Goal: Find specific page/section: Find specific page/section

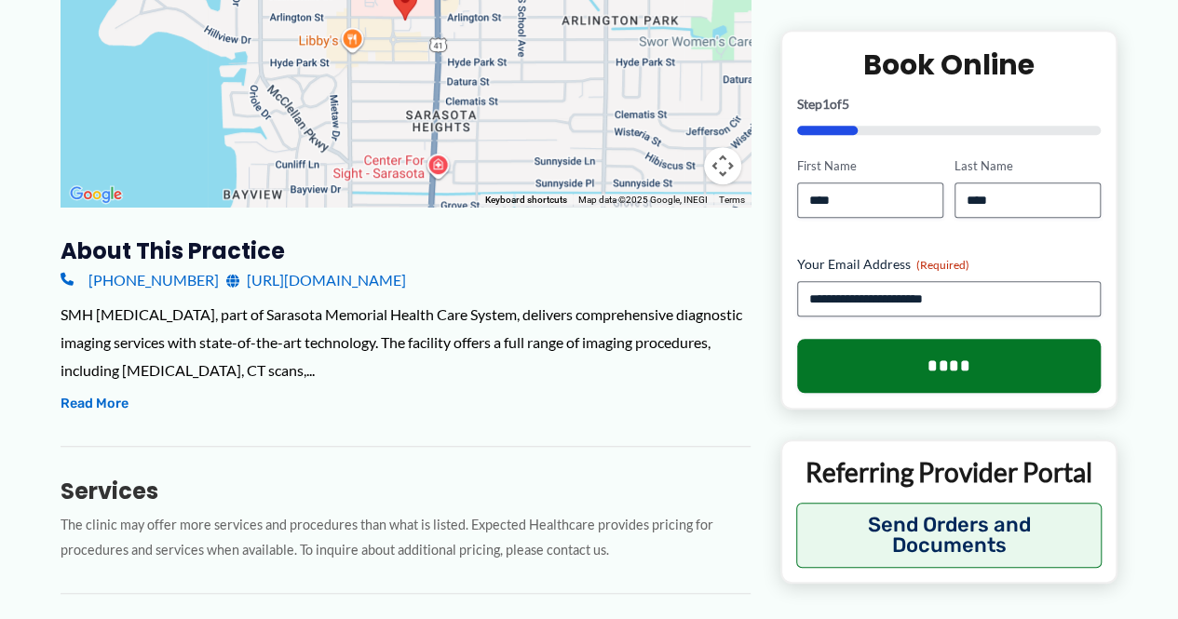
scroll to position [559, 0]
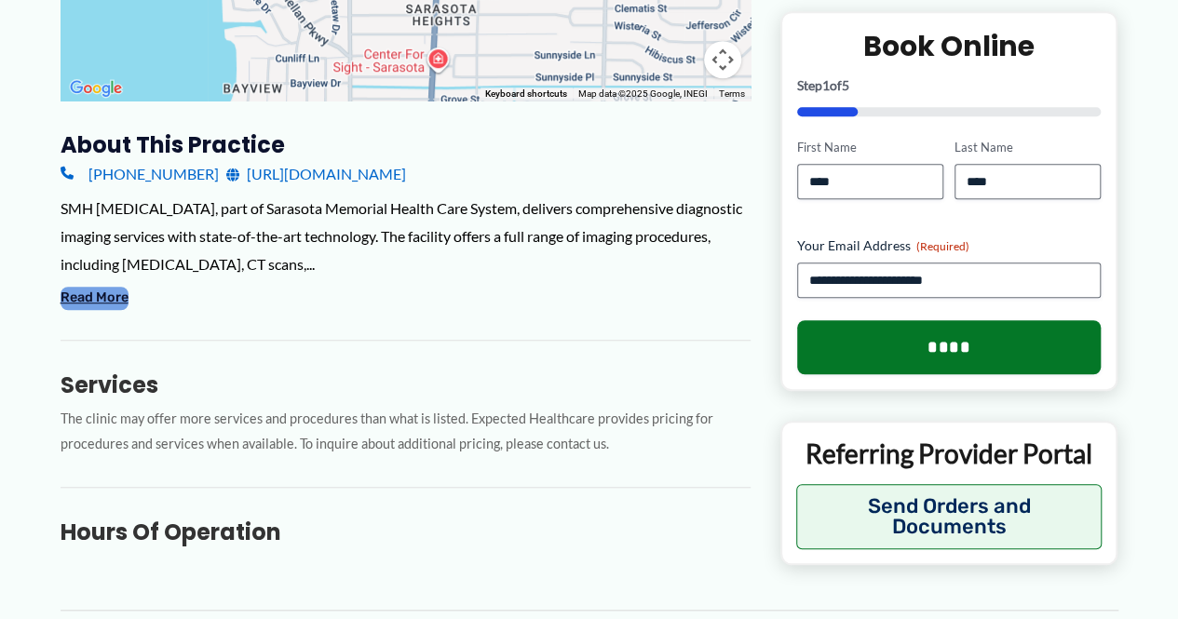
click at [95, 299] on button "Read More" at bounding box center [95, 298] width 68 height 22
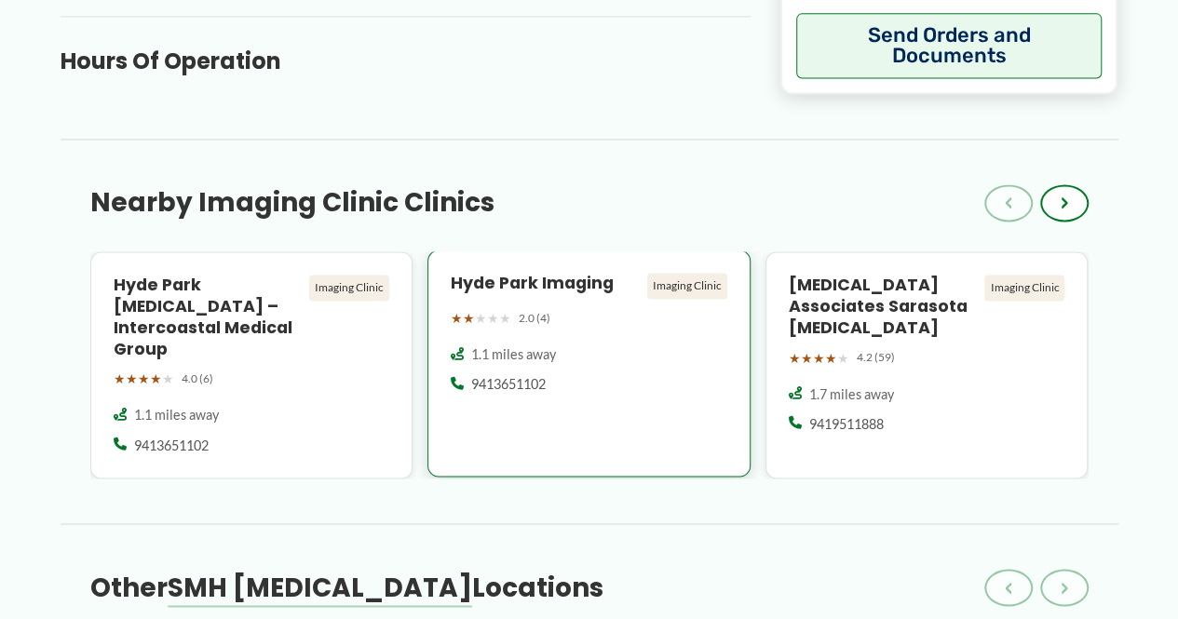
scroll to position [1304, 0]
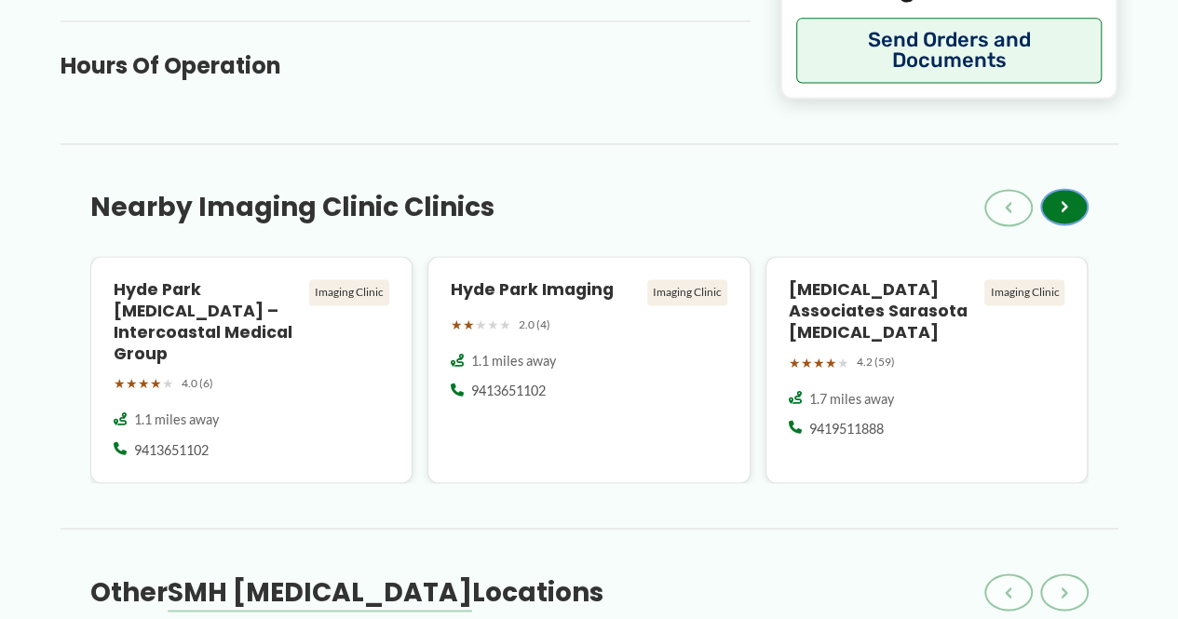
click at [1067, 196] on span "›" at bounding box center [1064, 207] width 7 height 22
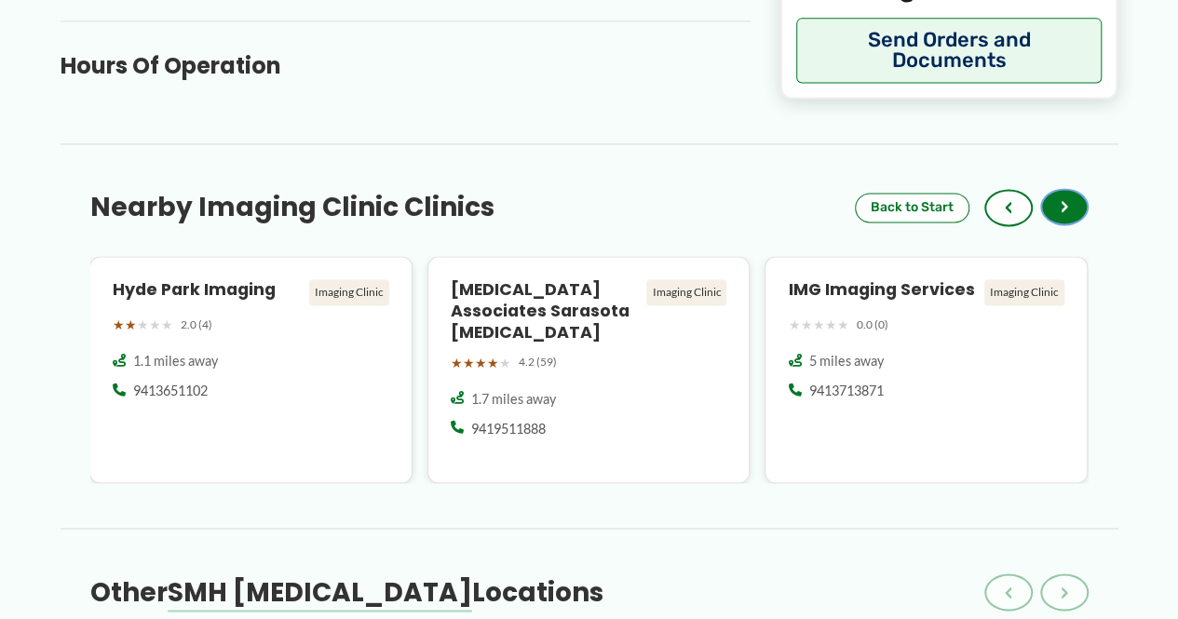
click at [1075, 188] on button "›" at bounding box center [1064, 206] width 48 height 37
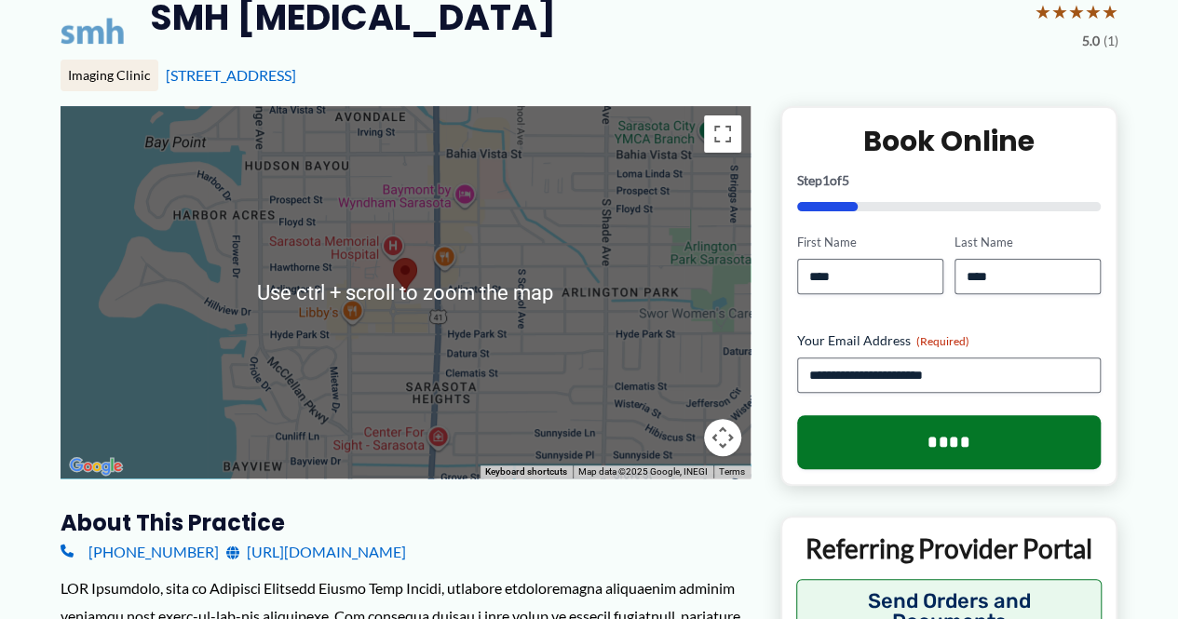
scroll to position [186, 0]
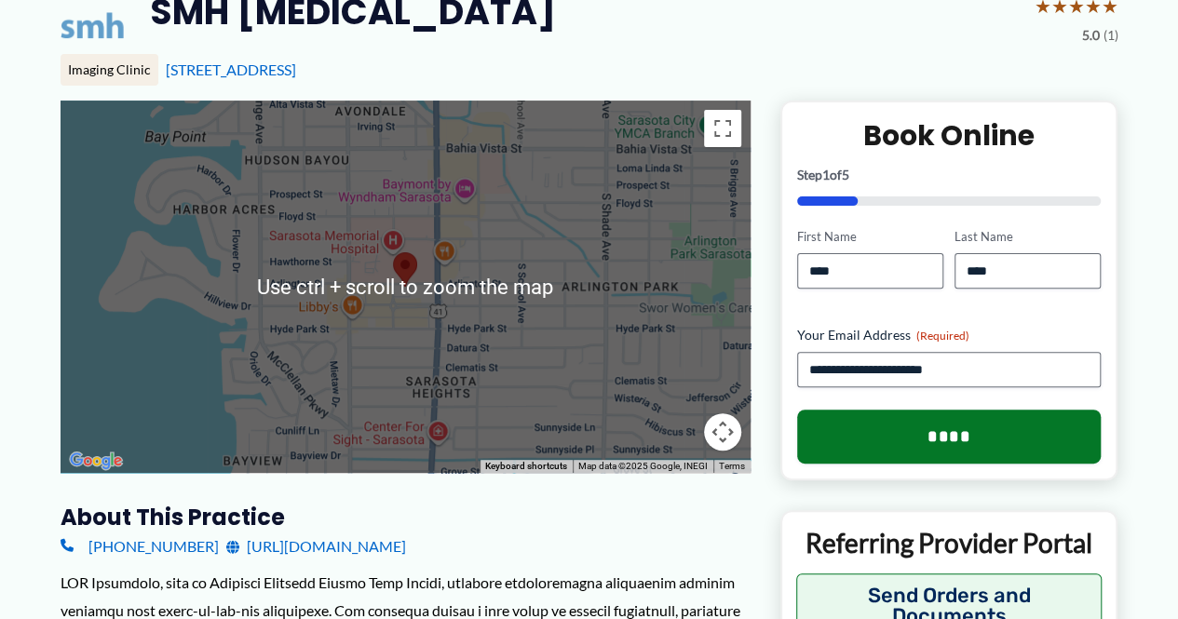
click at [727, 428] on button "Map camera controls" at bounding box center [722, 432] width 37 height 37
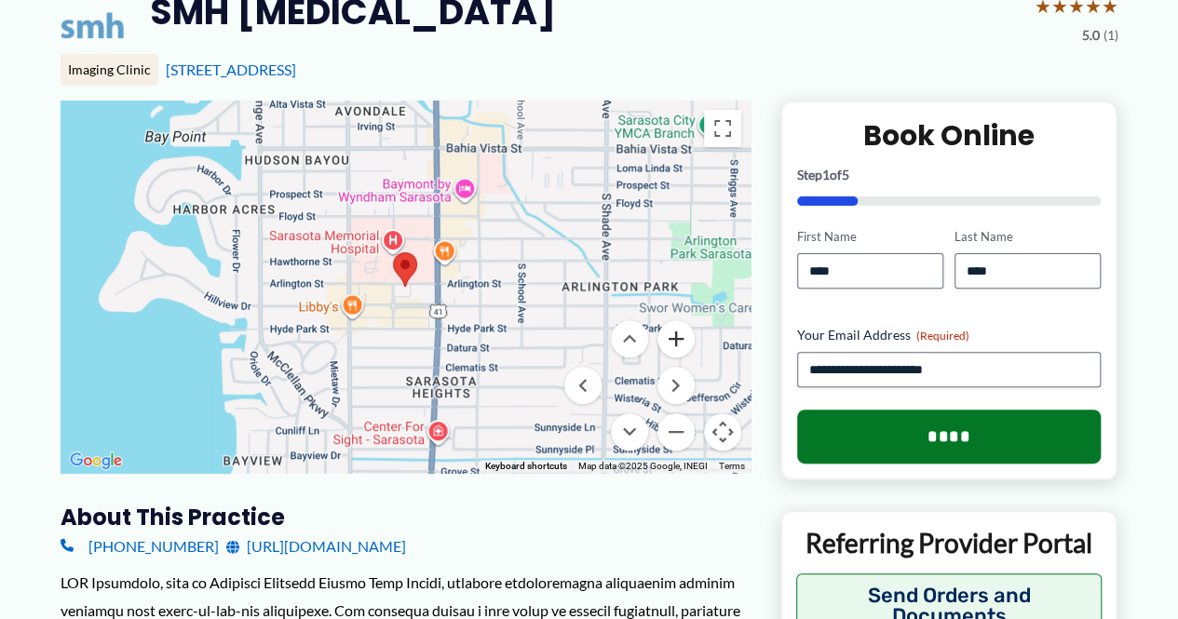
click at [670, 338] on button "Zoom in" at bounding box center [676, 338] width 37 height 37
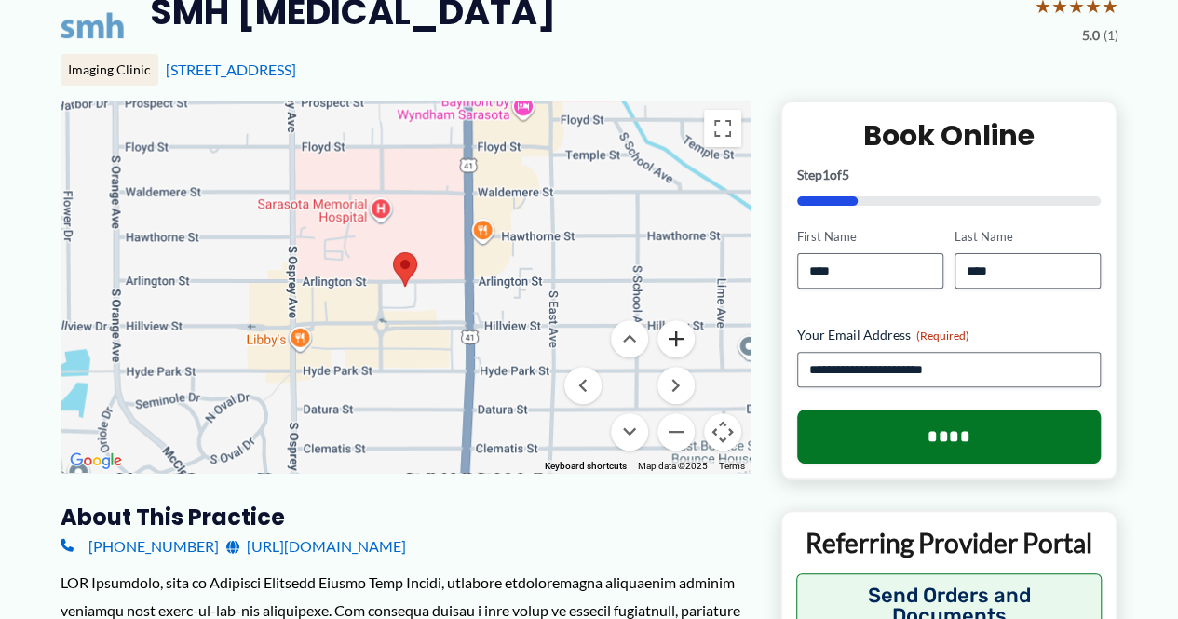
click at [670, 338] on button "Zoom in" at bounding box center [676, 338] width 37 height 37
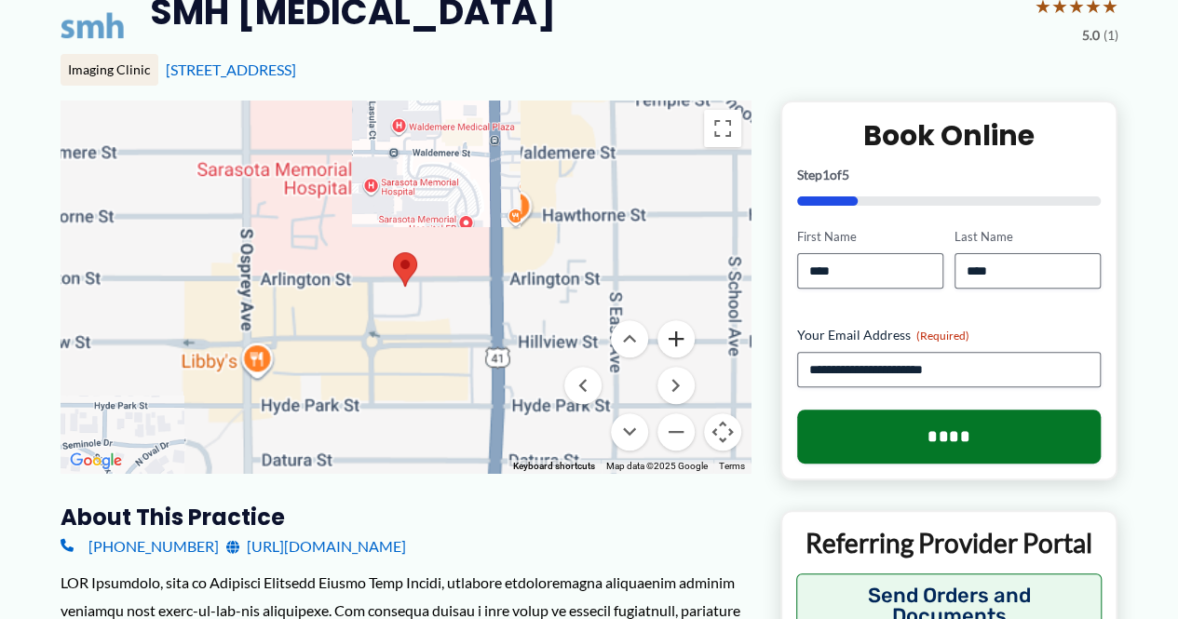
click at [670, 338] on button "Zoom in" at bounding box center [676, 338] width 37 height 37
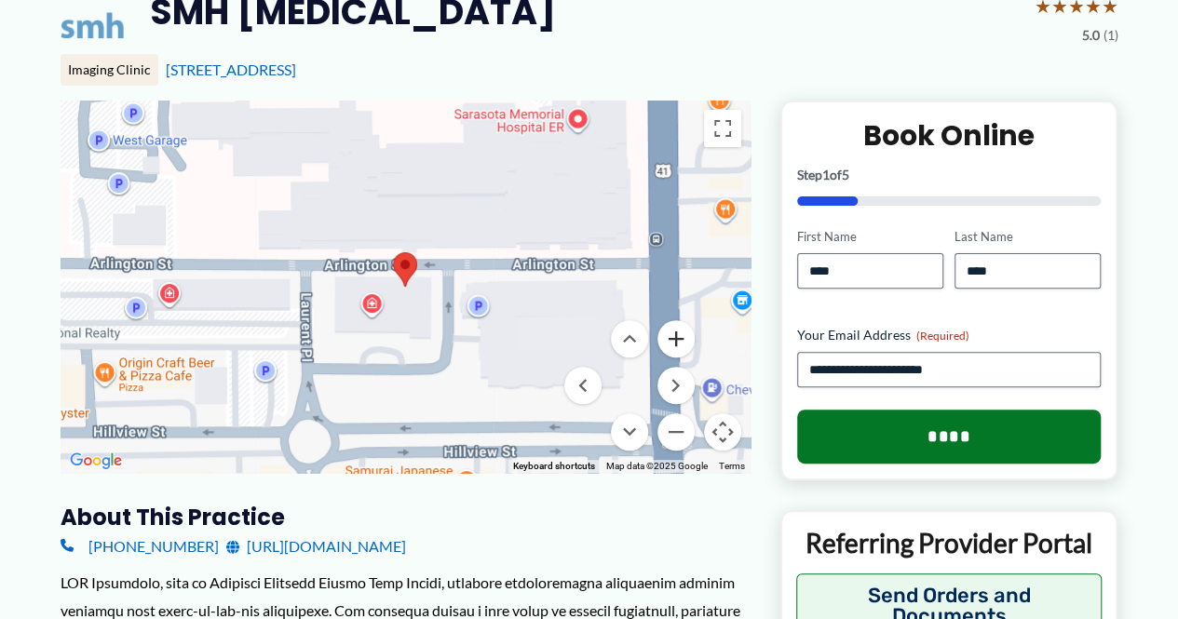
click at [670, 338] on button "Zoom in" at bounding box center [676, 338] width 37 height 37
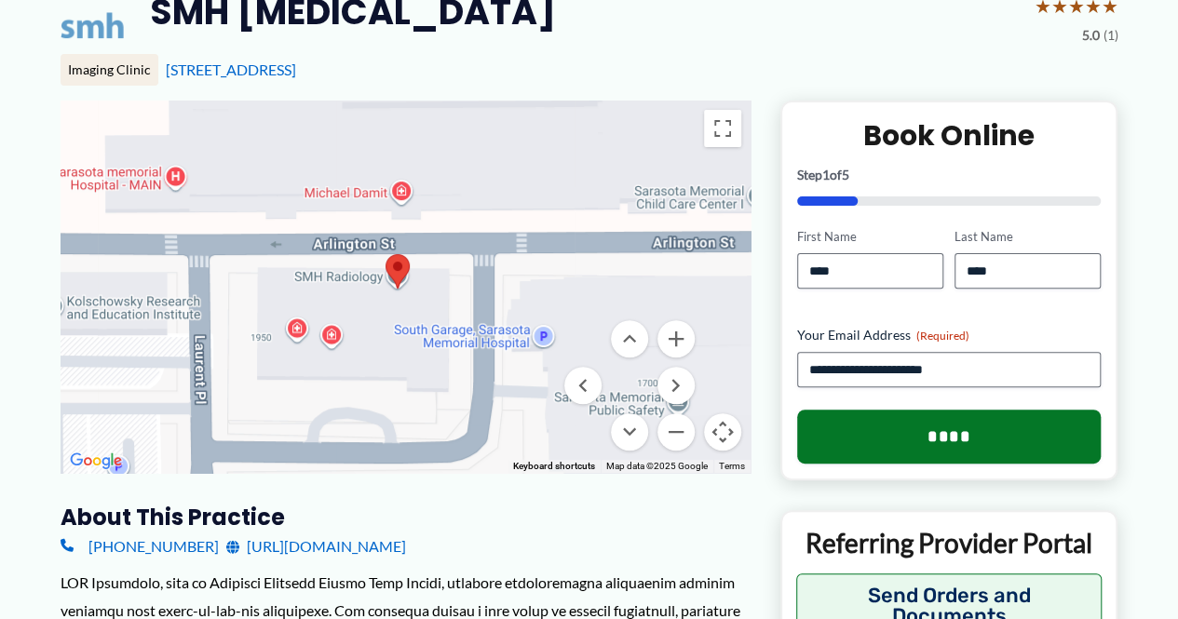
drag, startPoint x: 336, startPoint y: 425, endPoint x: 326, endPoint y: 432, distance: 12.7
click at [326, 432] on div at bounding box center [406, 287] width 690 height 373
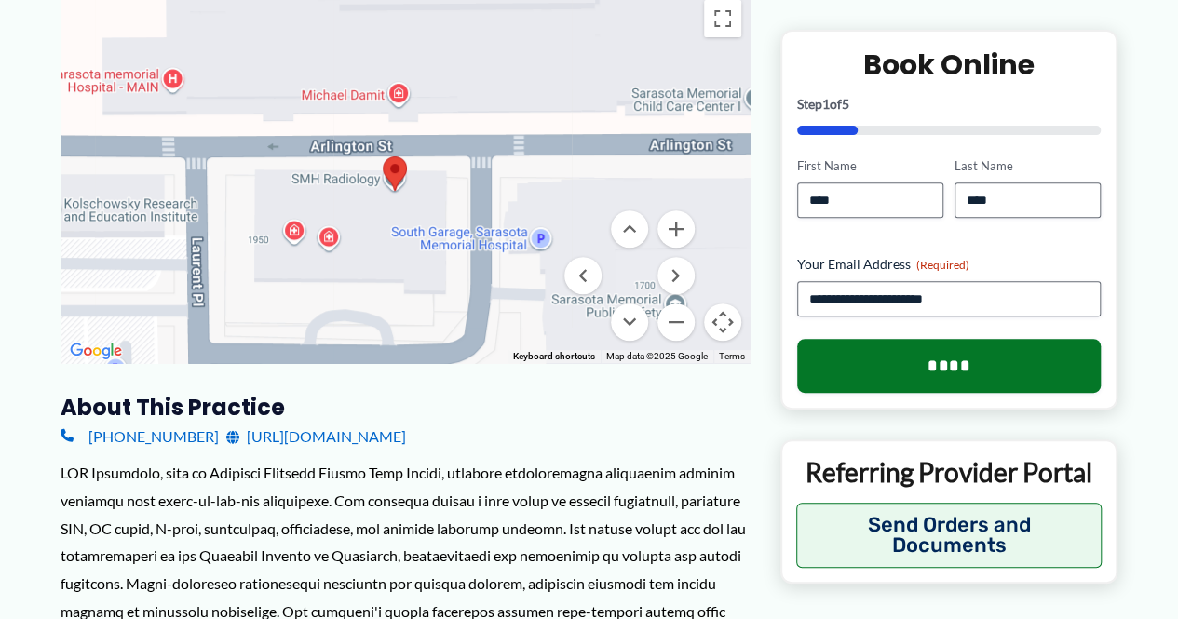
scroll to position [0, 0]
